Goal: Task Accomplishment & Management: Manage account settings

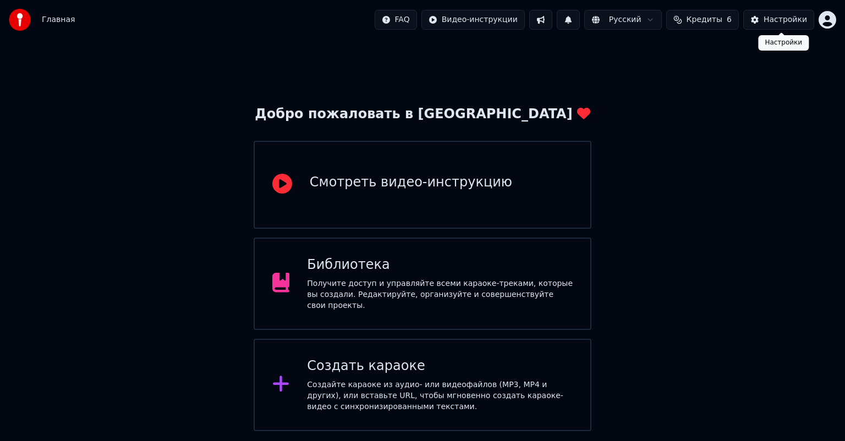
click at [784, 17] on div "Настройки" at bounding box center [785, 19] width 43 height 11
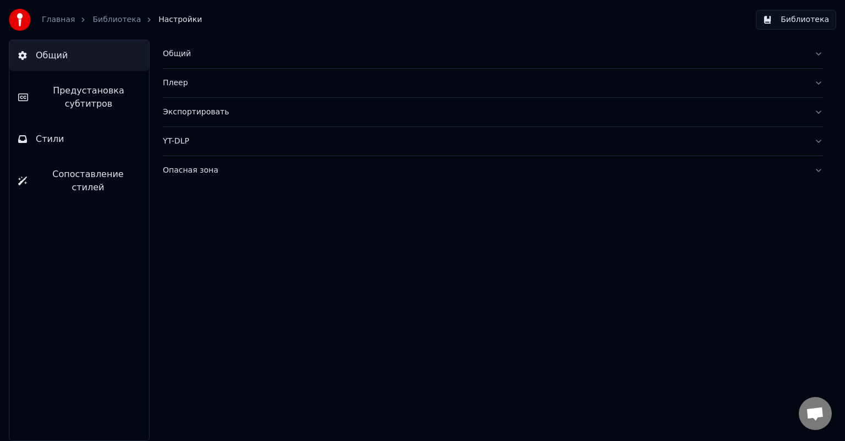
click at [79, 101] on span "Предустановка субтитров" at bounding box center [88, 97] width 103 height 26
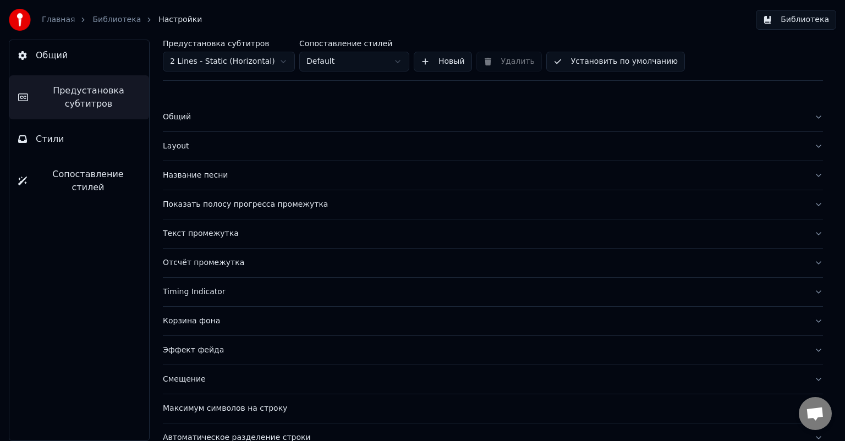
scroll to position [47, 0]
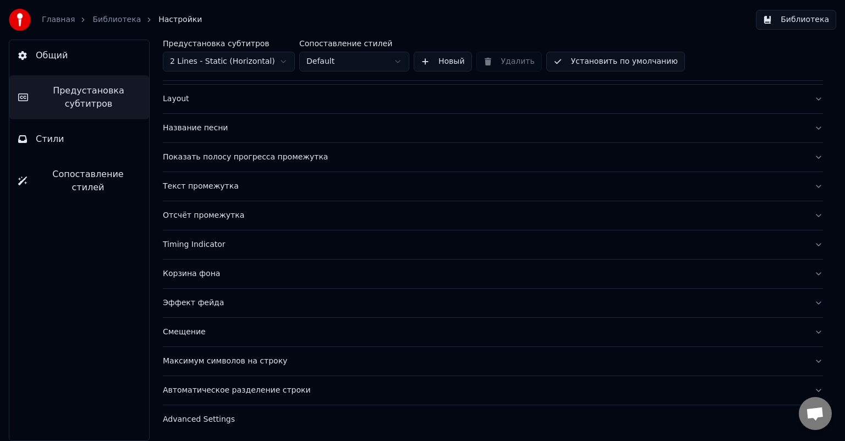
click at [206, 187] on div "Текст промежутка" at bounding box center [484, 186] width 643 height 11
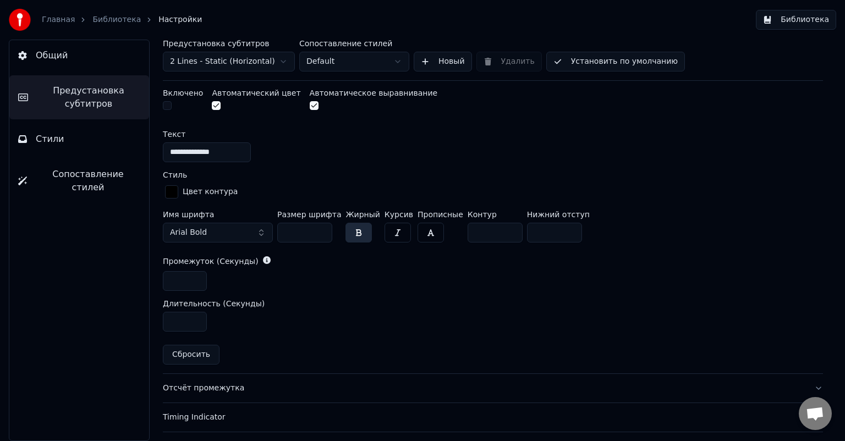
scroll to position [433, 0]
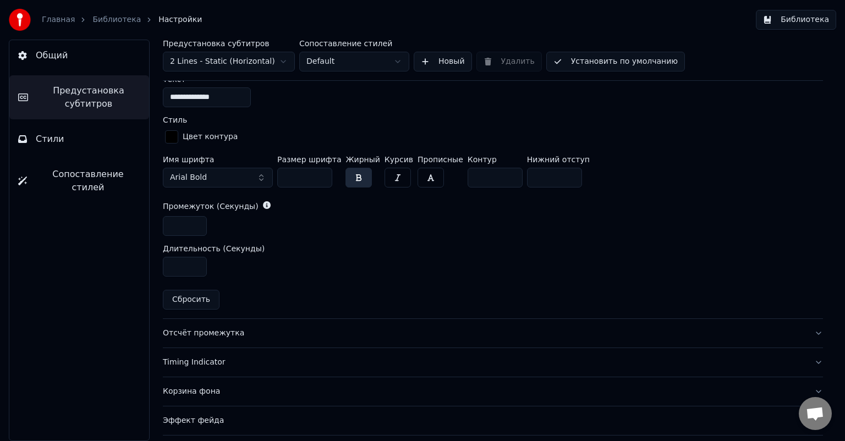
click at [214, 332] on div "Отсчёт промежутка" at bounding box center [484, 333] width 643 height 11
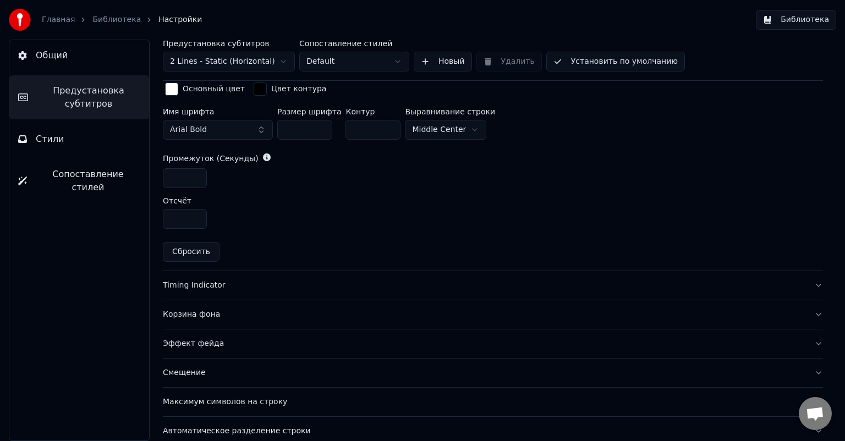
scroll to position [488, 0]
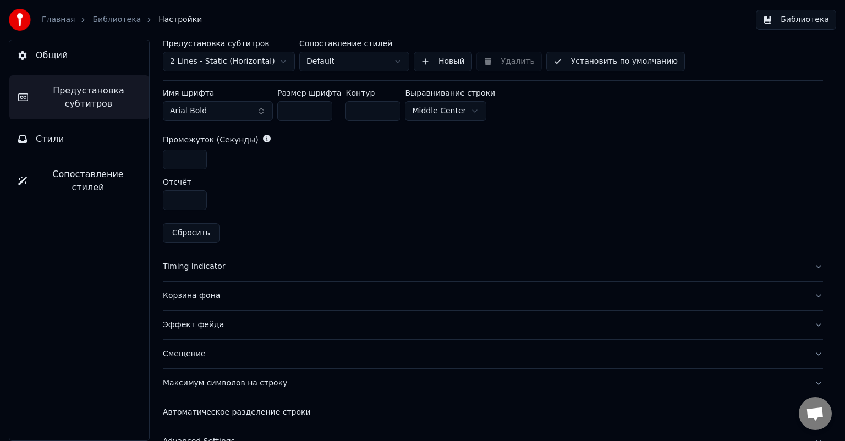
click at [202, 266] on div "Timing Indicator" at bounding box center [484, 266] width 643 height 11
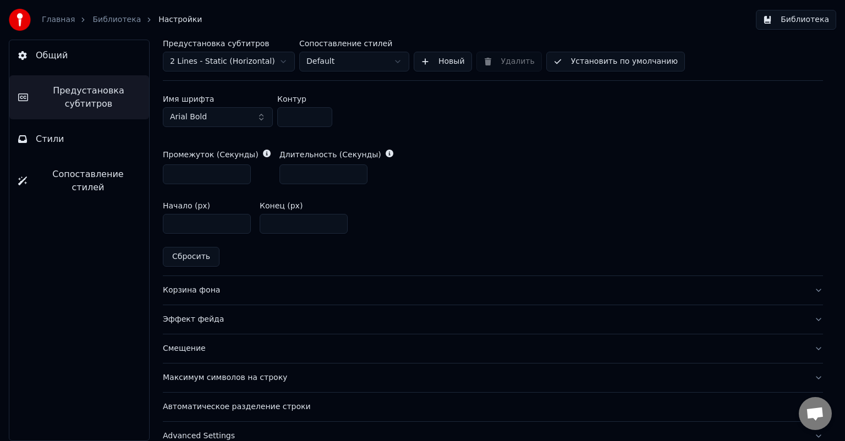
scroll to position [543, 0]
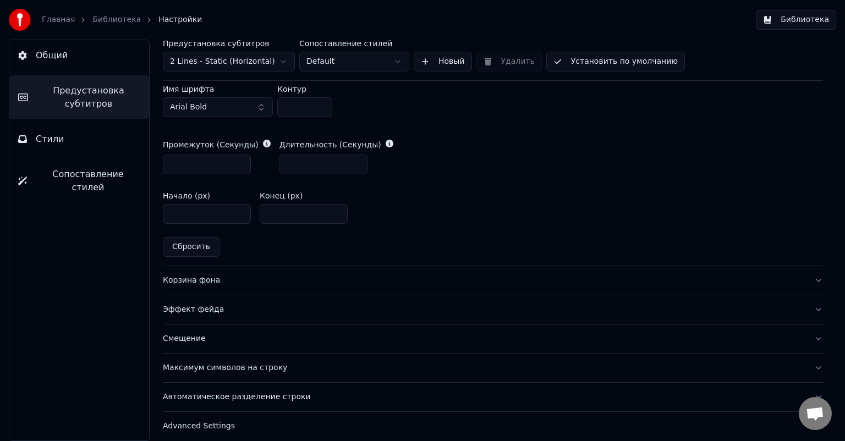
click at [196, 280] on div "Корзина фона" at bounding box center [484, 280] width 643 height 11
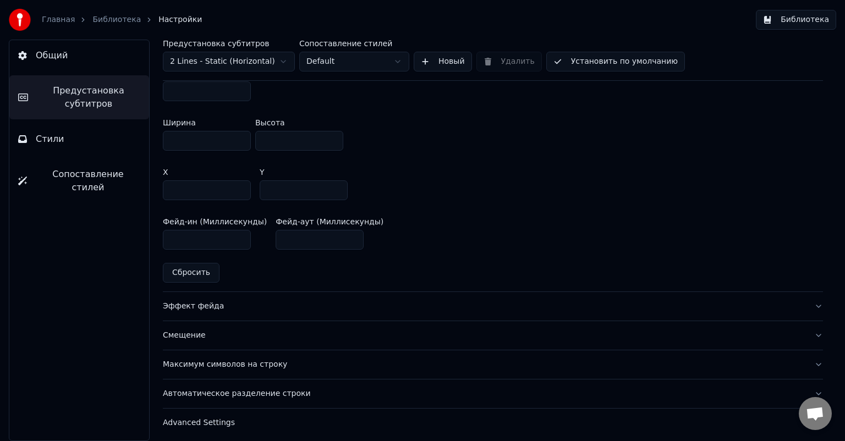
scroll to position [659, 0]
click at [189, 304] on div "Эффект фейда" at bounding box center [484, 304] width 643 height 11
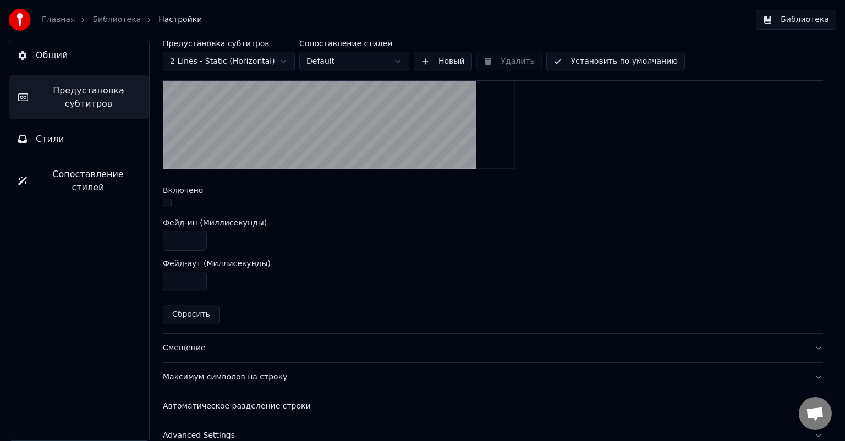
scroll to position [412, 0]
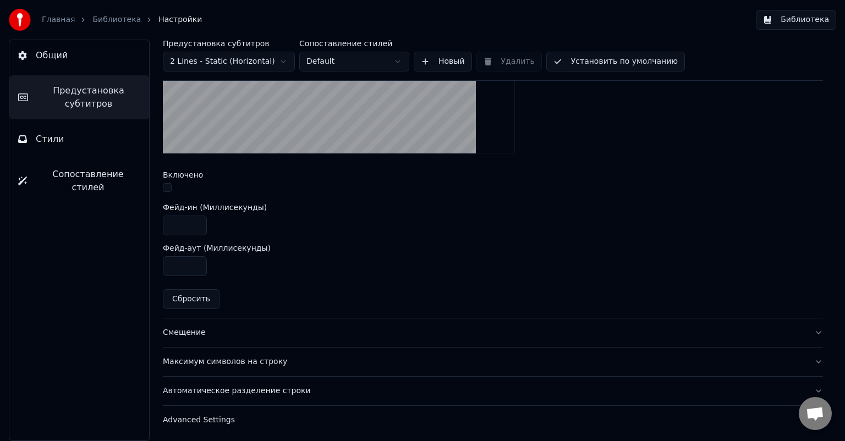
click at [185, 329] on div "Смещение" at bounding box center [484, 332] width 643 height 11
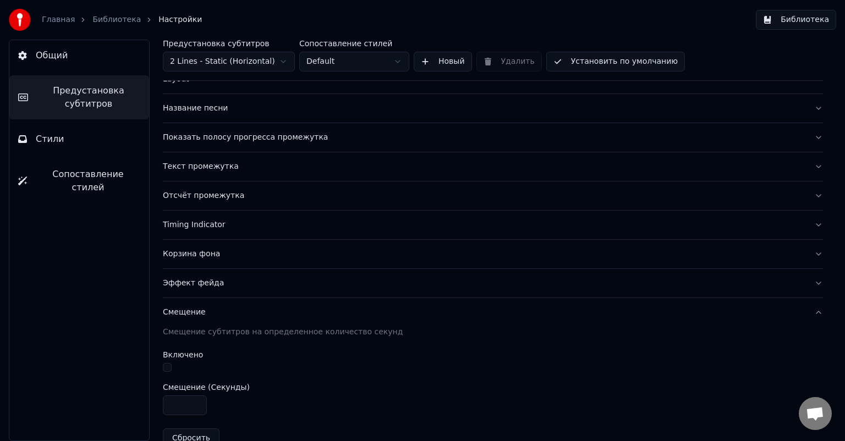
scroll to position [177, 0]
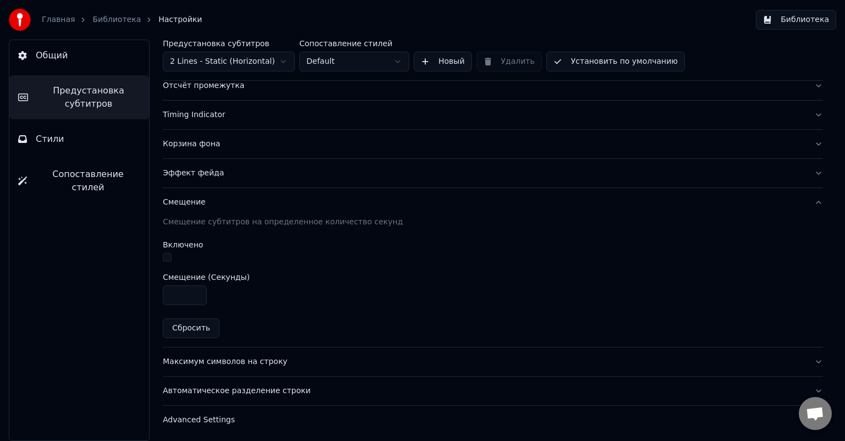
click at [238, 359] on div "Максимум символов на строку" at bounding box center [484, 362] width 643 height 11
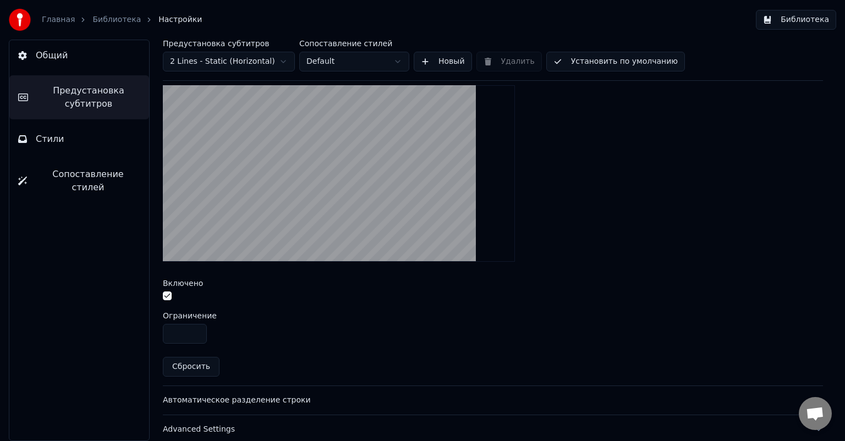
scroll to position [371, 0]
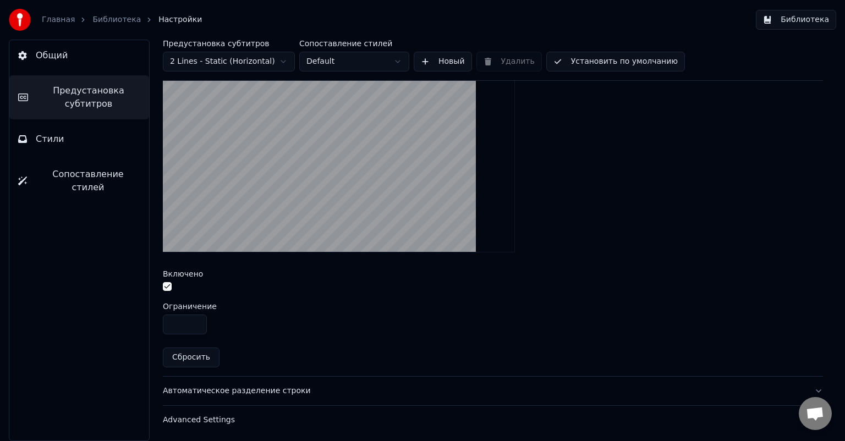
click at [247, 390] on div "Автоматическое разделение строки" at bounding box center [484, 391] width 643 height 11
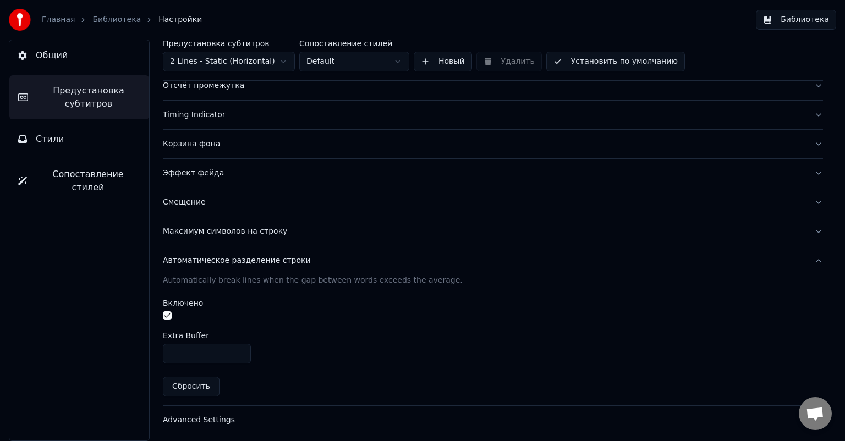
click at [202, 417] on div "Advanced Settings" at bounding box center [484, 420] width 643 height 11
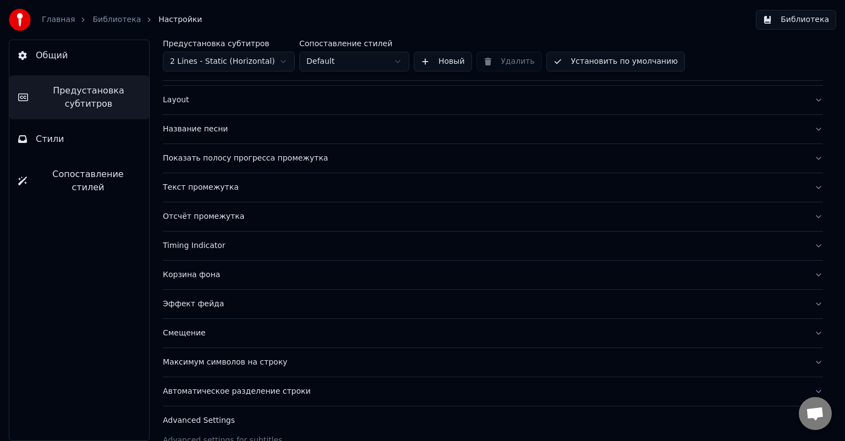
scroll to position [0, 0]
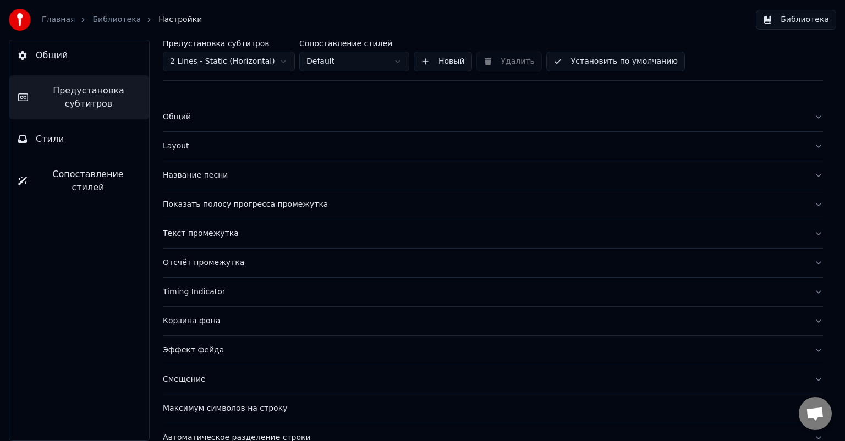
click at [180, 117] on div "Общий" at bounding box center [484, 117] width 643 height 11
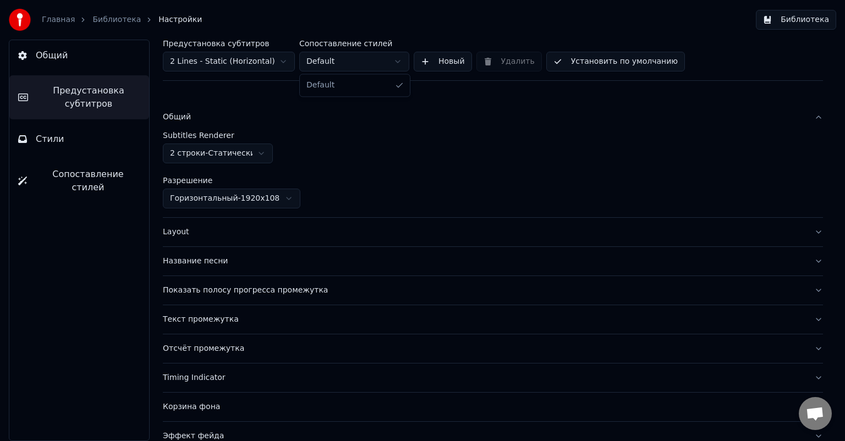
click at [395, 61] on html "Главная Библиотека Настройки Библиотека Общий Предустановка субтитров Стили Соп…" at bounding box center [422, 220] width 845 height 441
click at [439, 58] on button "Новый" at bounding box center [443, 62] width 58 height 20
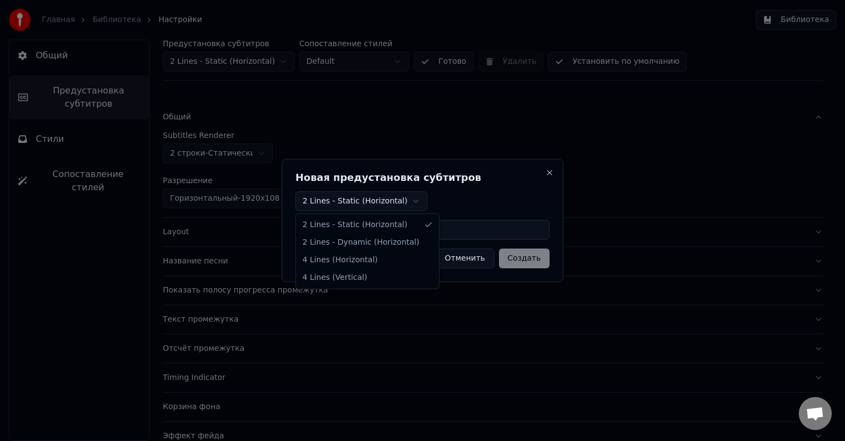
click at [414, 201] on body "Главная Библиотека Настройки Библиотека Общий Предустановка субтитров Стили Соп…" at bounding box center [422, 220] width 845 height 441
click at [475, 260] on button "Отменить" at bounding box center [465, 259] width 59 height 20
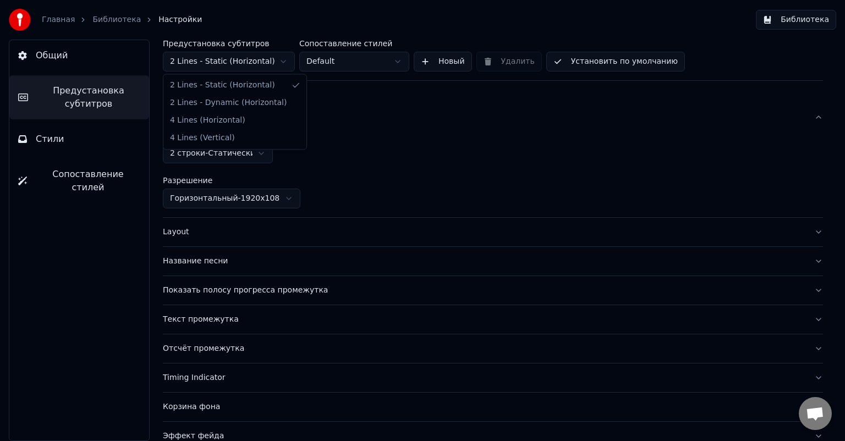
click at [262, 62] on html "Главная Библиотека Настройки Библиотека Общий Предустановка субтитров Стили Соп…" at bounding box center [422, 220] width 845 height 441
click at [176, 234] on div "Layout" at bounding box center [484, 232] width 643 height 11
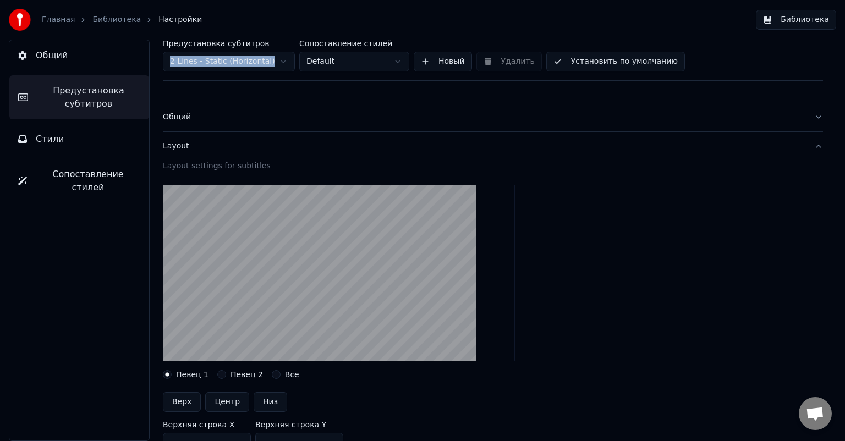
click at [72, 138] on button "Стили" at bounding box center [79, 139] width 140 height 31
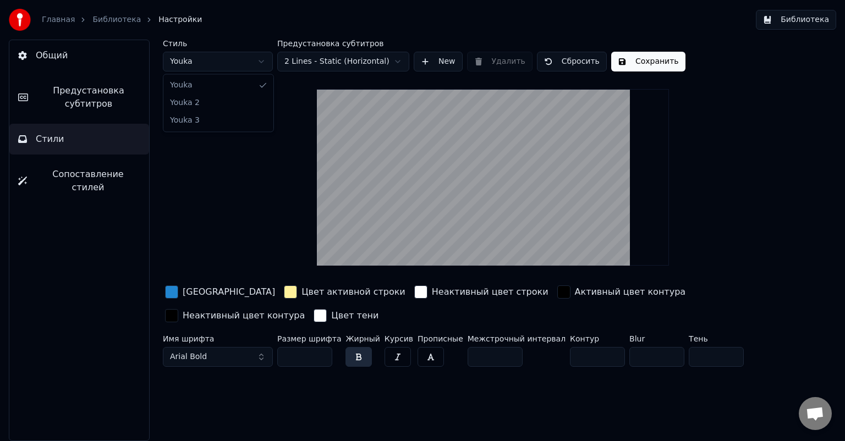
click at [265, 61] on html "Главная Библиотека Настройки Библиотека Общий Предустановка субтитров Стили Соп…" at bounding box center [422, 220] width 845 height 441
click at [256, 62] on html "Главная Библиотека Настройки Библиотека Общий Предустановка субтитров Стили Соп…" at bounding box center [422, 220] width 845 height 441
click at [566, 62] on button "Сбросить" at bounding box center [572, 62] width 70 height 20
click at [566, 62] on button "Готово" at bounding box center [567, 62] width 60 height 20
click at [566, 62] on button "Сбросить" at bounding box center [572, 62] width 70 height 20
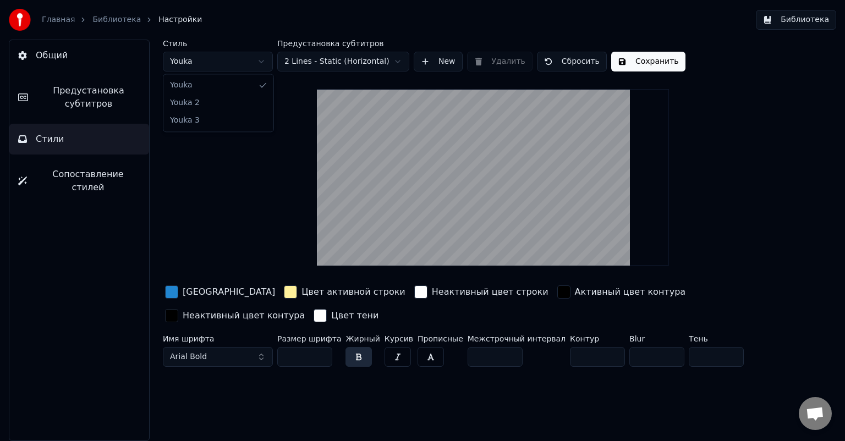
click at [218, 61] on html "Главная Библиотека Настройки Библиотека Общий Предустановка субтитров Стили Соп…" at bounding box center [422, 220] width 845 height 441
click at [226, 62] on html "Главная Библиотека Настройки Библиотека Общий Предустановка субтитров Стили Соп…" at bounding box center [422, 220] width 845 height 441
click at [242, 57] on html "Главная Библиотека Настройки Библиотека Общий Предустановка субтитров Стили Соп…" at bounding box center [422, 220] width 845 height 441
click at [236, 62] on html "Главная Библиотека Настройки Библиотека Общий Предустановка субтитров Стили Соп…" at bounding box center [422, 220] width 845 height 441
click at [225, 59] on html "Главная Библиотека Настройки Библиотека Общий Предустановка субтитров Стили Соп…" at bounding box center [422, 220] width 845 height 441
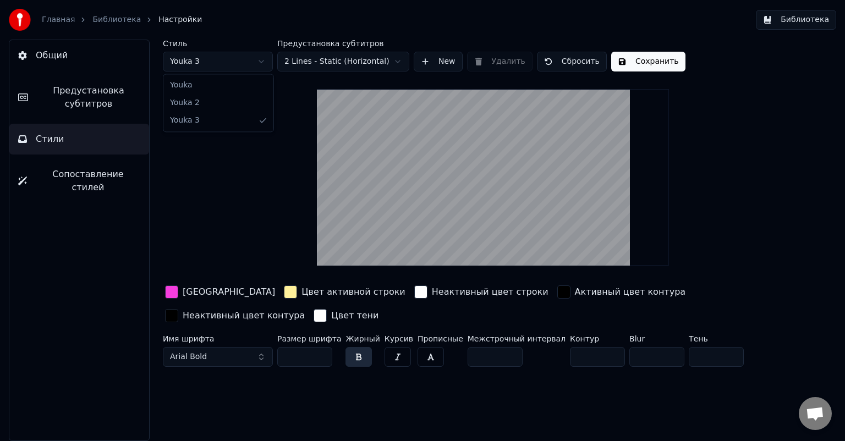
click at [235, 62] on html "Главная Библиотека Настройки Библиотека Общий Предустановка субтитров Стили Соп…" at bounding box center [422, 220] width 845 height 441
click at [216, 63] on html "Главная Библиотека Настройки Библиотека Общий Предустановка субтитров Стили Соп…" at bounding box center [422, 220] width 845 height 441
click at [226, 60] on html "Главная Библиотека Настройки Библиотека Общий Предустановка субтитров Стили Соп…" at bounding box center [422, 220] width 845 height 441
click at [223, 62] on html "Главная Библиотека Настройки Библиотека Общий Предустановка субтитров Стили Соп…" at bounding box center [422, 220] width 845 height 441
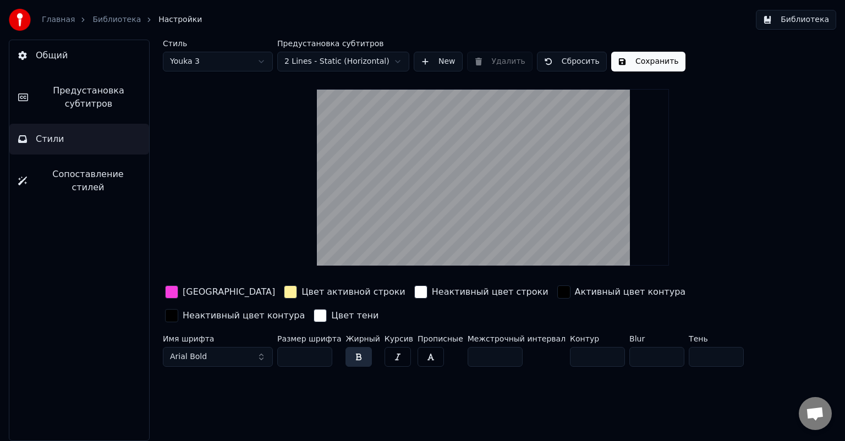
click at [231, 62] on html "Главная Библиотека Настройки Библиотека Общий Предустановка субтитров Стили Соп…" at bounding box center [422, 220] width 845 height 441
click at [218, 63] on html "Главная Библиотека Настройки Библиотека Общий Предустановка субтитров Стили Соп…" at bounding box center [422, 220] width 845 height 441
click at [568, 62] on button "Сбросить" at bounding box center [572, 62] width 70 height 20
click at [234, 61] on html "Главная Библиотека Настройки Библиотека Общий Предустановка субтитров Стили Соп…" at bounding box center [422, 220] width 845 height 441
click at [72, 177] on span "Сопоставление стилей" at bounding box center [88, 181] width 105 height 26
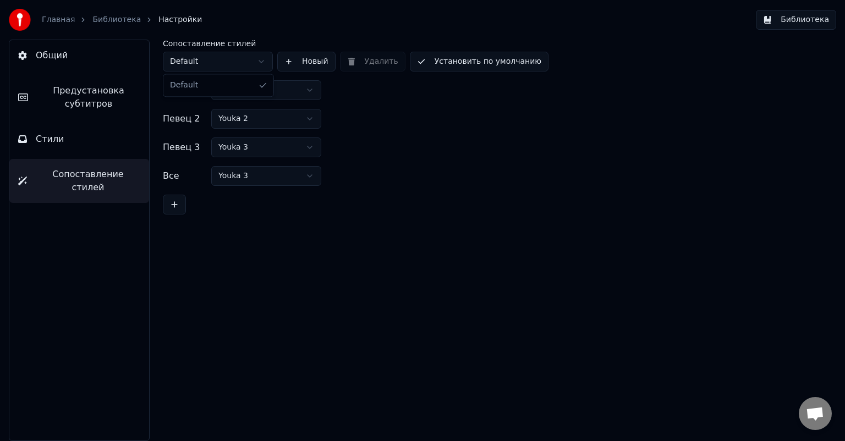
click at [258, 61] on html "Главная Библиотека Настройки Библиотека Общий Предустановка субтитров Стили Соп…" at bounding box center [422, 220] width 845 height 441
click at [76, 143] on button "Стили" at bounding box center [79, 139] width 140 height 31
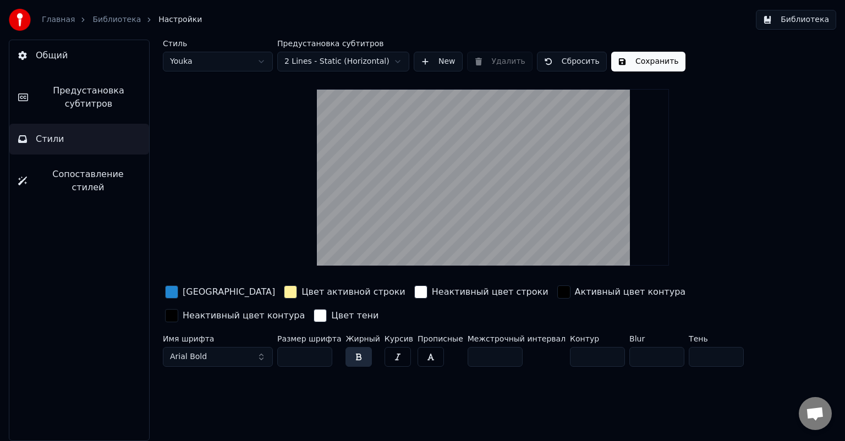
click at [92, 104] on span "Предустановка субтитров" at bounding box center [88, 97] width 103 height 26
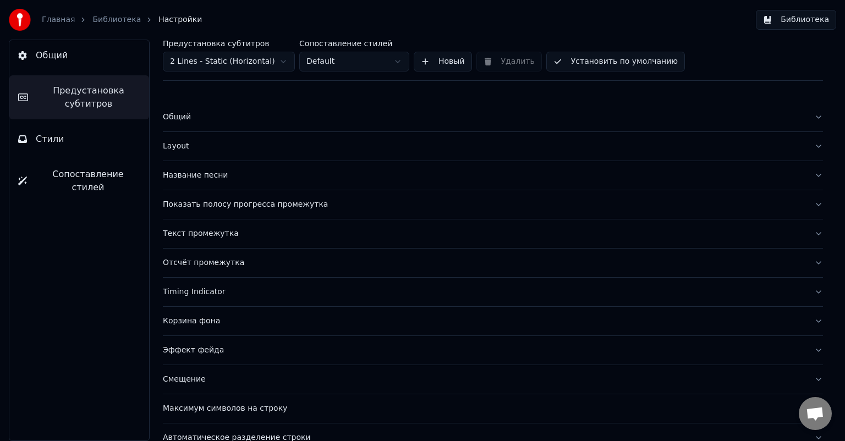
click at [80, 56] on button "Общий" at bounding box center [79, 55] width 140 height 31
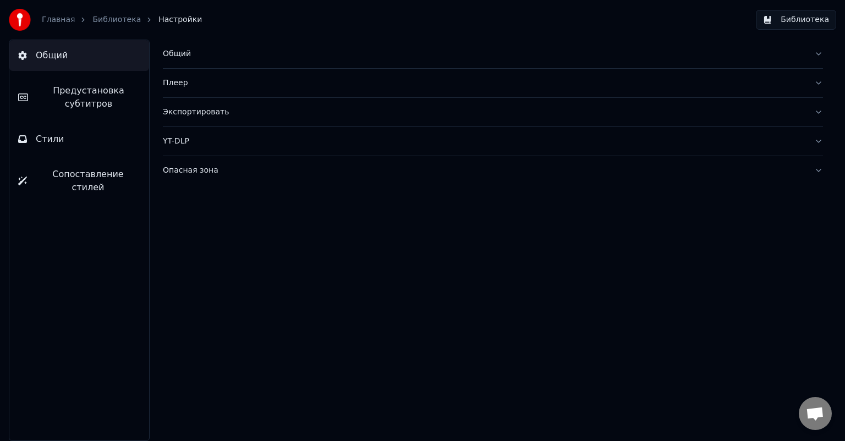
click at [175, 51] on div "Общий" at bounding box center [484, 53] width 643 height 11
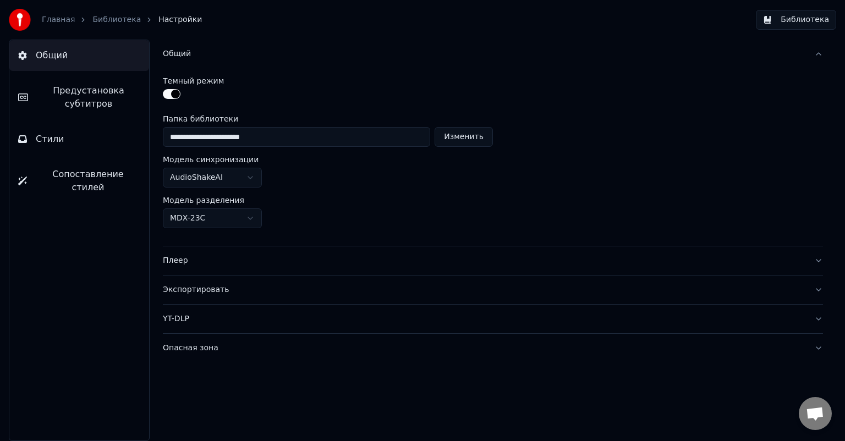
click at [253, 219] on html "**********" at bounding box center [422, 220] width 845 height 441
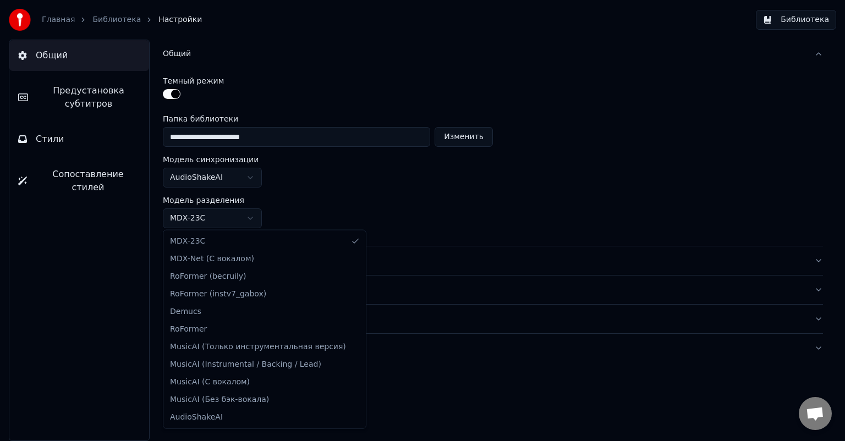
click at [253, 219] on html "**********" at bounding box center [422, 220] width 845 height 441
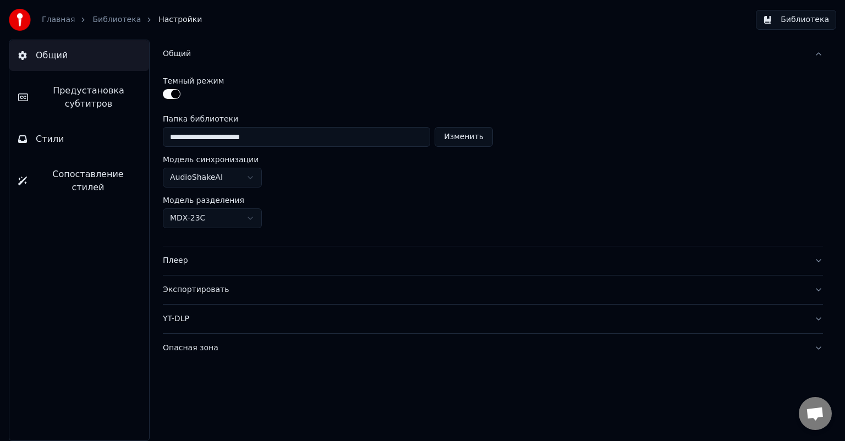
click at [177, 262] on div "Плеер" at bounding box center [484, 260] width 643 height 11
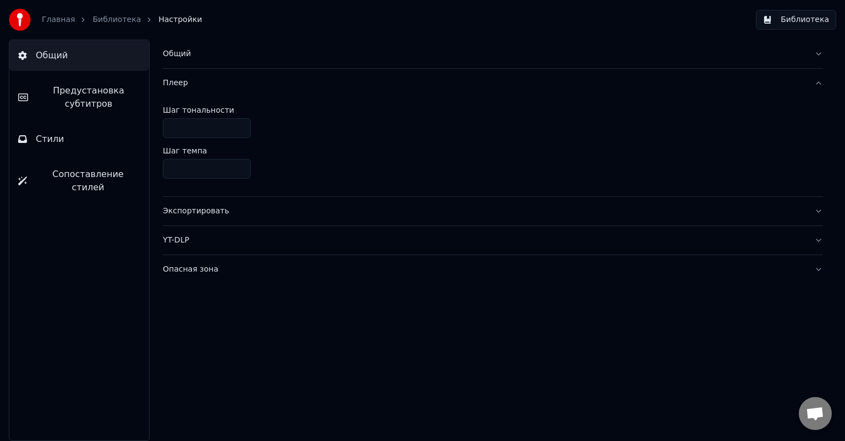
click at [191, 213] on div "Экспортировать" at bounding box center [484, 211] width 643 height 11
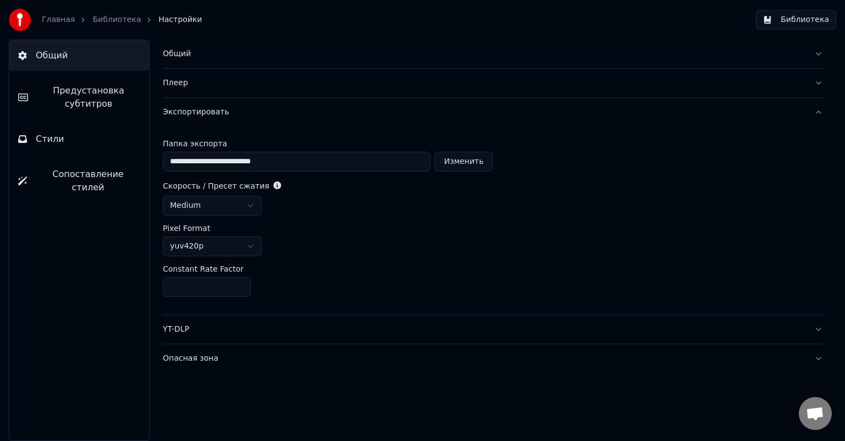
click at [180, 327] on div "YT-DLP" at bounding box center [484, 329] width 643 height 11
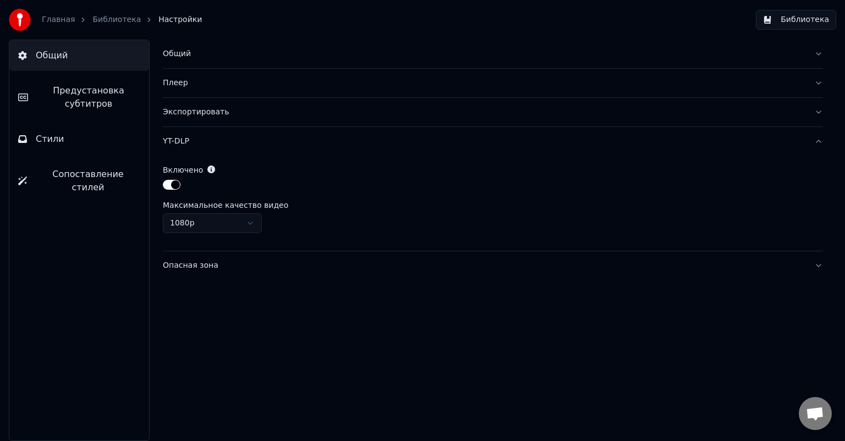
click at [193, 263] on div "Опасная зона" at bounding box center [484, 265] width 643 height 11
